Goal: Task Accomplishment & Management: Use online tool/utility

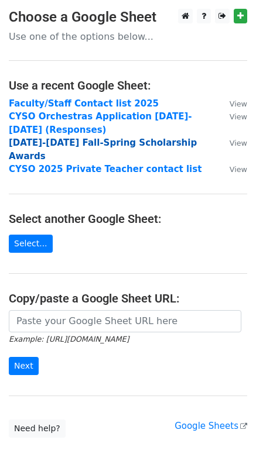
click at [102, 142] on strong "2025-2026 Fall-Spring Scholarship Awards" at bounding box center [103, 150] width 188 height 24
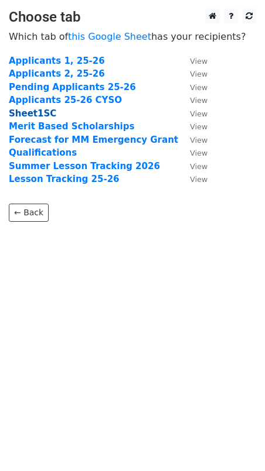
click at [42, 114] on strong "Sheet1SC" at bounding box center [32, 113] width 47 height 11
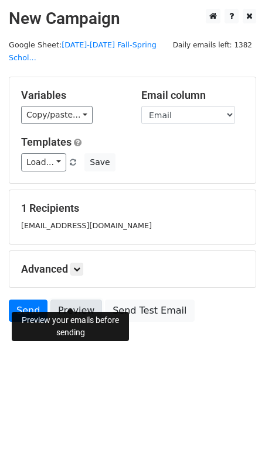
click at [76, 300] on link "Preview" at bounding box center [76, 311] width 52 height 22
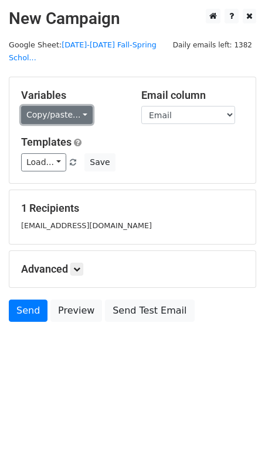
click at [77, 106] on link "Copy/paste..." at bounding box center [56, 115] width 71 height 18
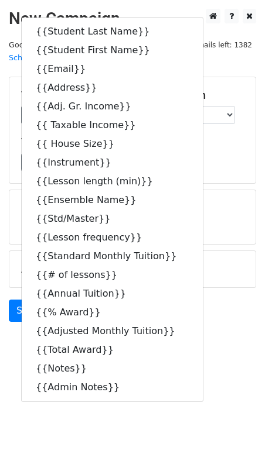
click at [196, 31] on main "New Campaign Daily emails left: 1382 Google Sheet: 2025-2026 Fall-Spring Schol.…" at bounding box center [132, 168] width 265 height 319
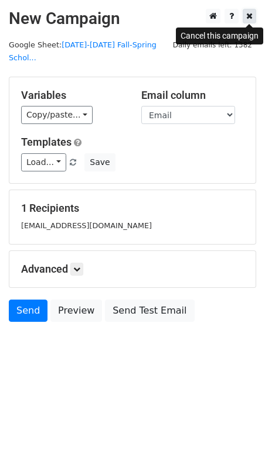
click at [249, 18] on icon at bounding box center [249, 16] width 6 height 8
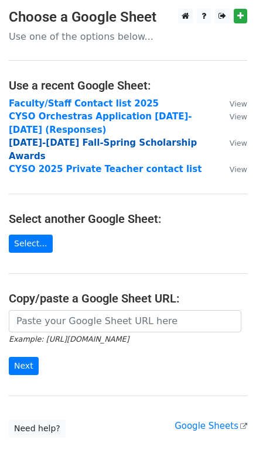
click at [92, 143] on strong "2025-2026 Fall-Spring Scholarship Awards" at bounding box center [103, 150] width 188 height 24
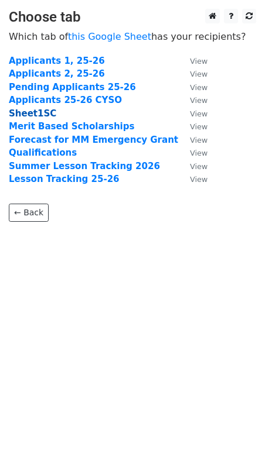
click at [34, 112] on strong "Sheet1SC" at bounding box center [32, 113] width 47 height 11
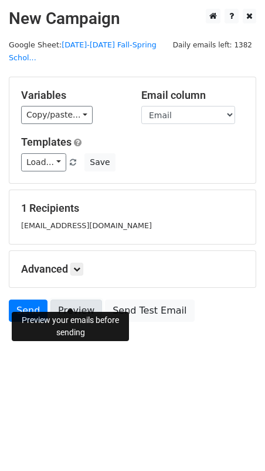
click at [71, 300] on link "Preview" at bounding box center [76, 311] width 52 height 22
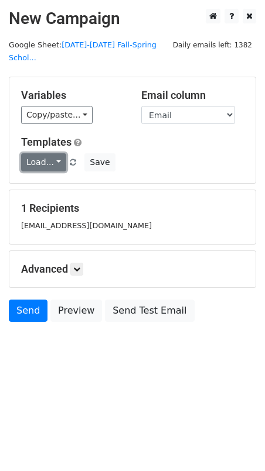
click at [49, 153] on link "Load..." at bounding box center [43, 162] width 45 height 18
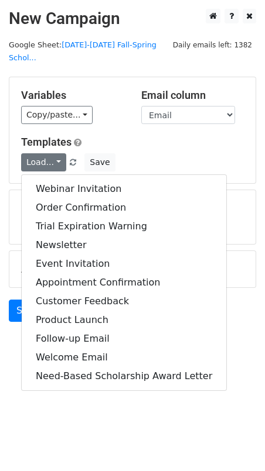
click at [149, 136] on h5 "Templates" at bounding box center [132, 142] width 222 height 13
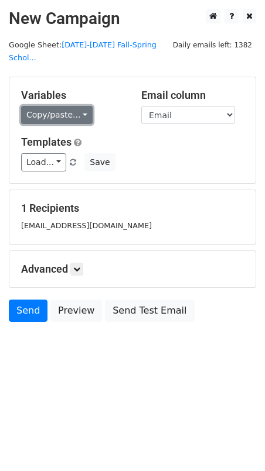
click at [71, 106] on link "Copy/paste..." at bounding box center [56, 115] width 71 height 18
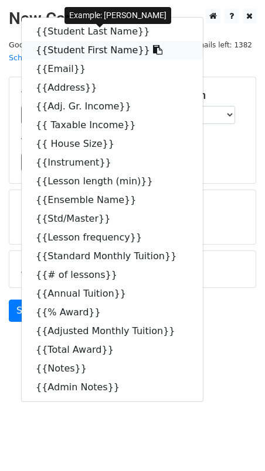
click at [64, 41] on link "{{Student First Name}}" at bounding box center [112, 50] width 181 height 19
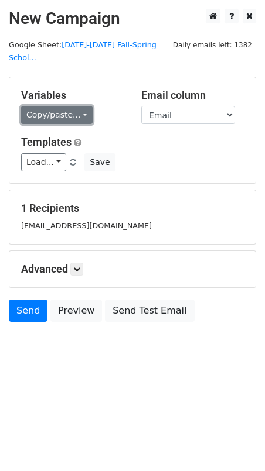
click at [70, 106] on link "Copy/paste..." at bounding box center [56, 115] width 71 height 18
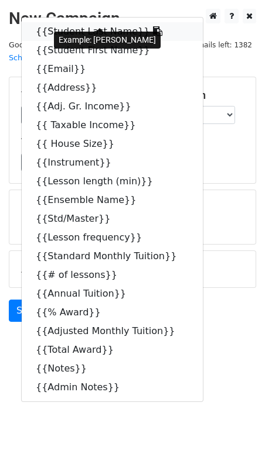
click at [61, 22] on link "{{Student Last Name}}" at bounding box center [112, 31] width 181 height 19
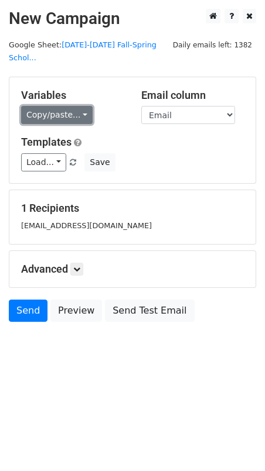
click at [75, 106] on link "Copy/paste..." at bounding box center [56, 115] width 71 height 18
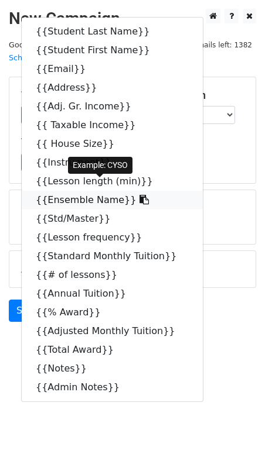
click at [94, 191] on link "{{Ensemble Name}}" at bounding box center [112, 200] width 181 height 19
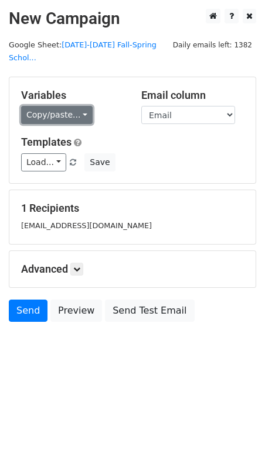
click at [73, 106] on link "Copy/paste..." at bounding box center [56, 115] width 71 height 18
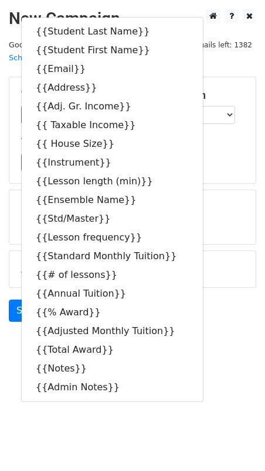
click at [215, 153] on div "Load... Webinar Invitation Order Confirmation Trial Expiration Warning Newslett…" at bounding box center [132, 162] width 240 height 18
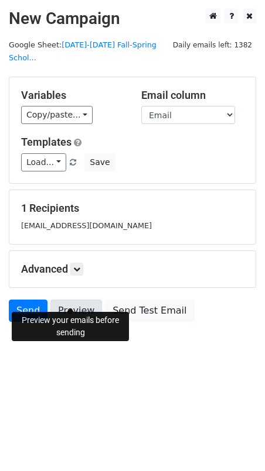
click at [73, 300] on link "Preview" at bounding box center [76, 311] width 52 height 22
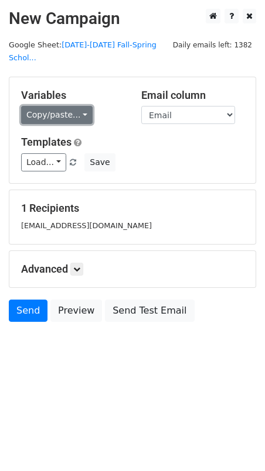
click at [77, 106] on link "Copy/paste..." at bounding box center [56, 115] width 71 height 18
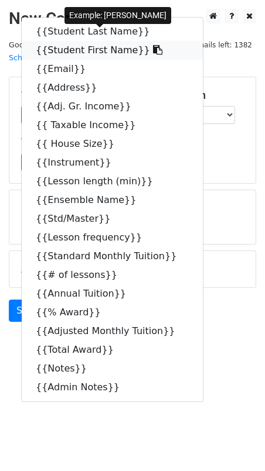
click at [72, 41] on link "{{Student First Name}}" at bounding box center [112, 50] width 181 height 19
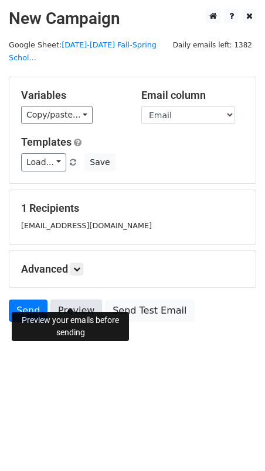
click at [69, 300] on link "Preview" at bounding box center [76, 311] width 52 height 22
click at [67, 300] on link "Preview" at bounding box center [76, 311] width 52 height 22
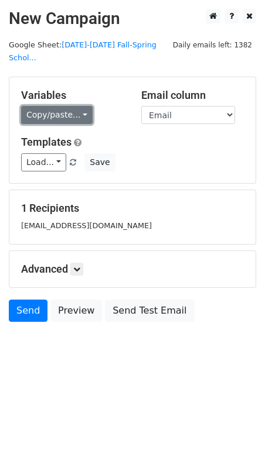
click at [74, 106] on link "Copy/paste..." at bounding box center [56, 115] width 71 height 18
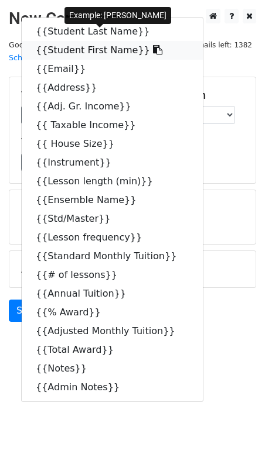
click at [88, 41] on link "{{Student First Name}}" at bounding box center [112, 50] width 181 height 19
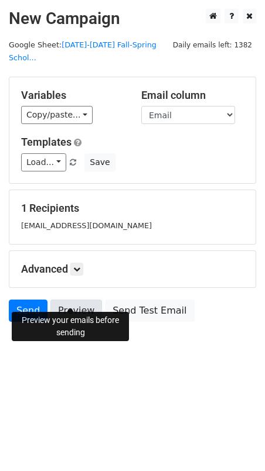
click at [71, 300] on link "Preview" at bounding box center [76, 311] width 52 height 22
click at [72, 300] on link "Preview" at bounding box center [76, 311] width 52 height 22
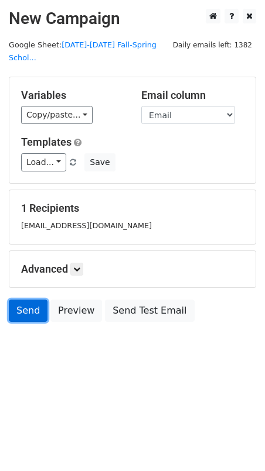
click at [32, 300] on link "Send" at bounding box center [28, 311] width 39 height 22
